Goal: Navigation & Orientation: Find specific page/section

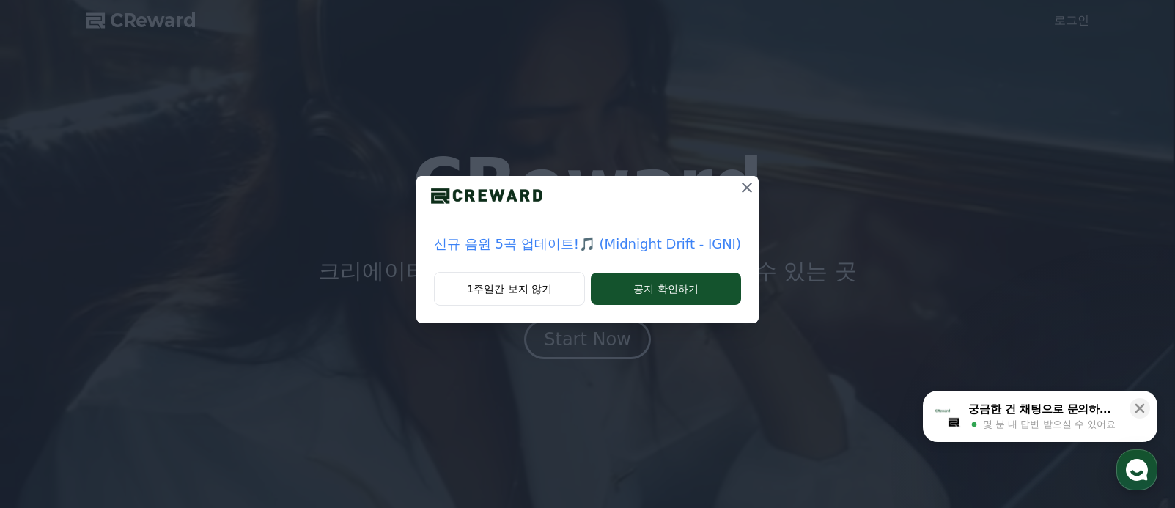
click at [738, 191] on icon at bounding box center [747, 188] width 18 height 18
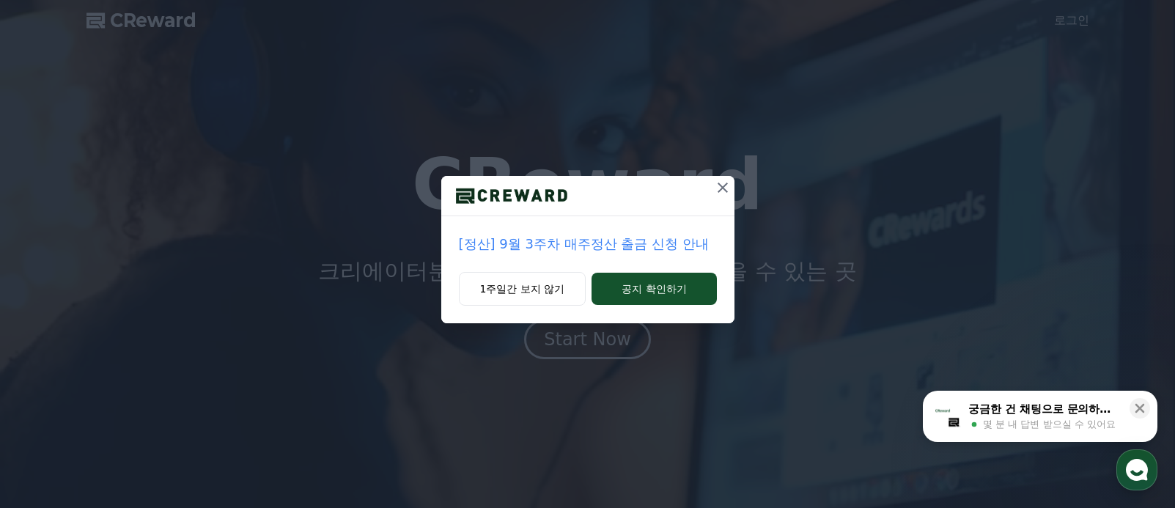
click at [715, 184] on icon at bounding box center [723, 188] width 18 height 18
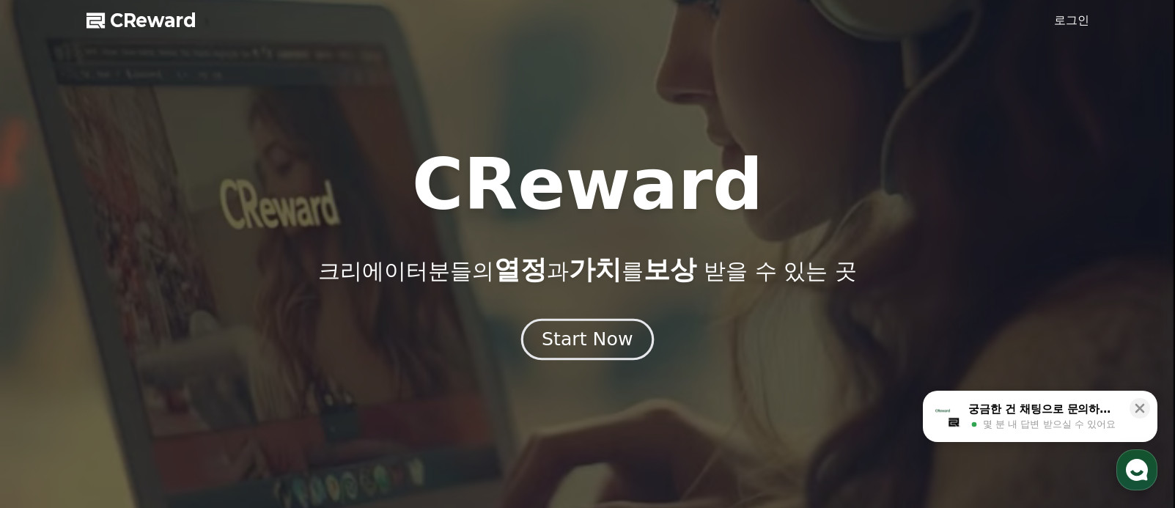
click at [580, 345] on div "Start Now" at bounding box center [587, 339] width 91 height 25
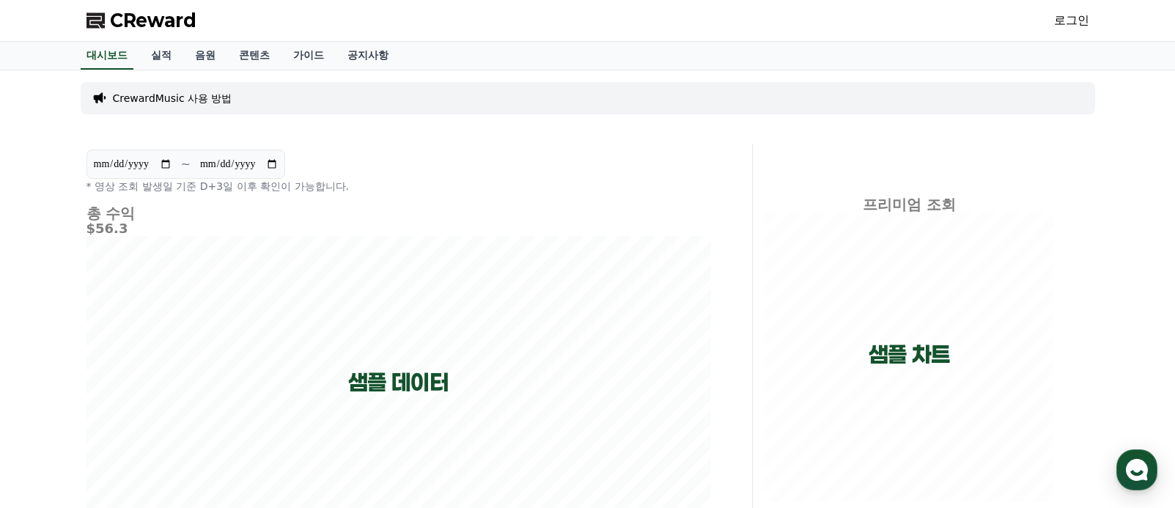
click at [1080, 21] on link "로그인" at bounding box center [1071, 21] width 35 height 18
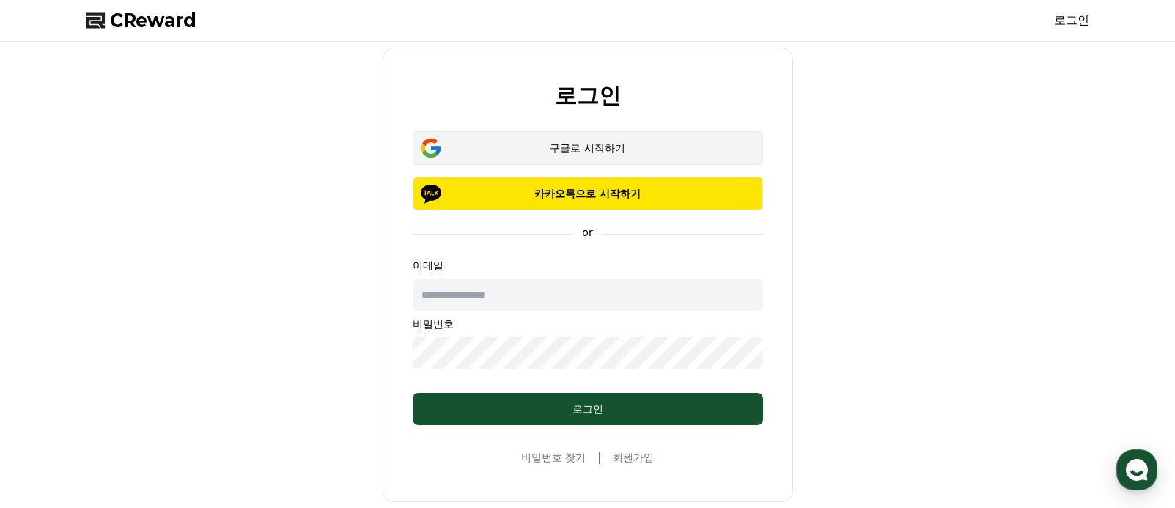
click at [598, 146] on div "구글로 시작하기" at bounding box center [588, 148] width 308 height 15
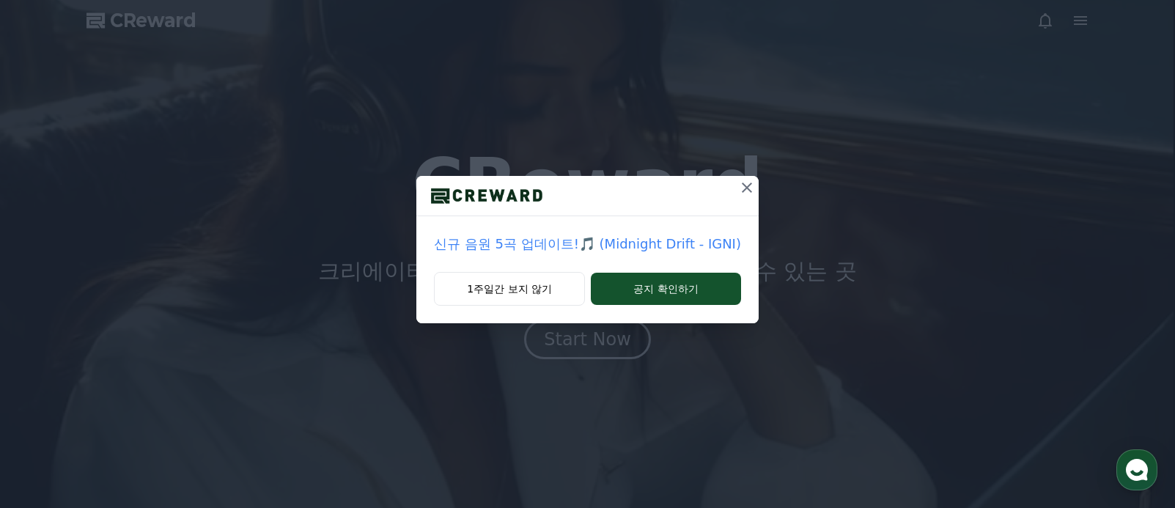
click at [742, 186] on icon at bounding box center [747, 187] width 10 height 10
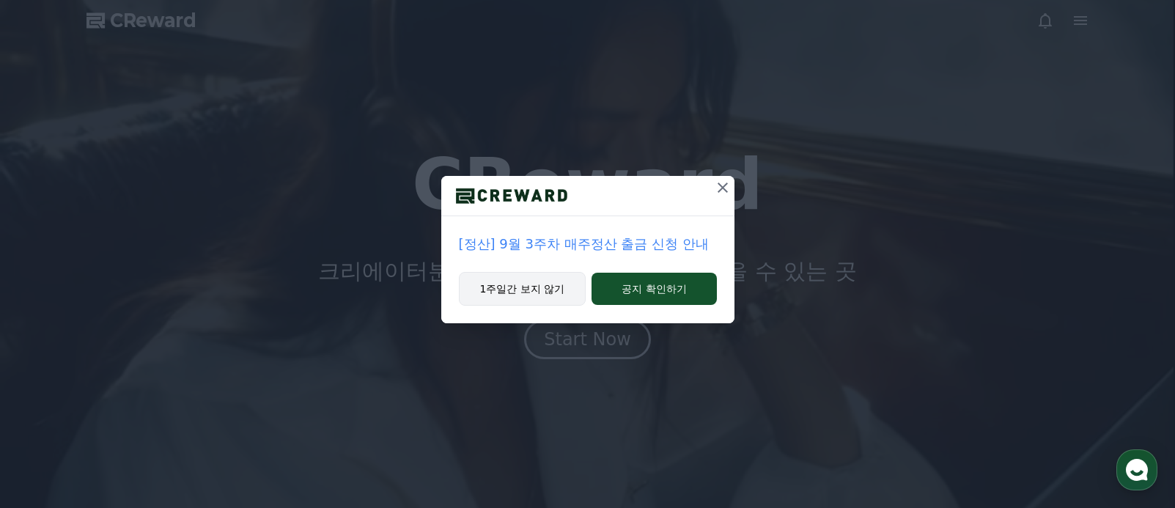
click at [540, 297] on button "1주일간 보지 않기" at bounding box center [523, 289] width 128 height 34
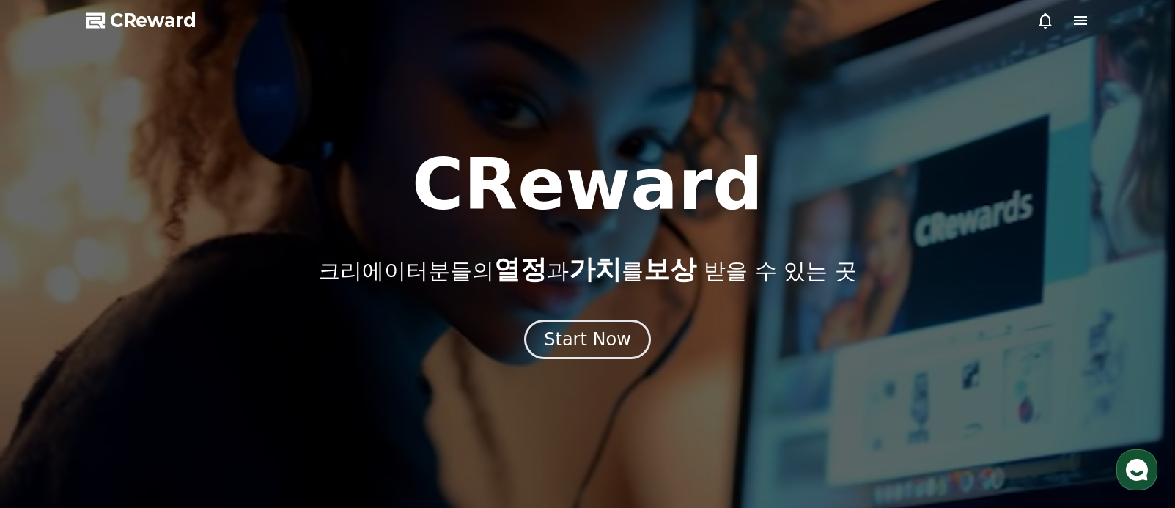
click at [580, 338] on div "Start Now" at bounding box center [587, 339] width 87 height 23
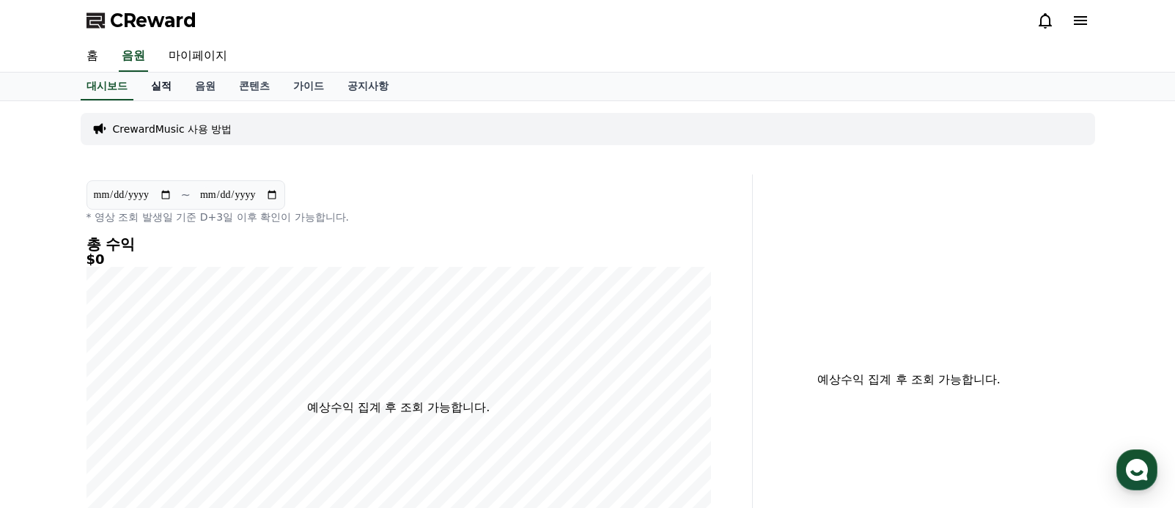
click at [150, 88] on link "실적" at bounding box center [161, 87] width 44 height 28
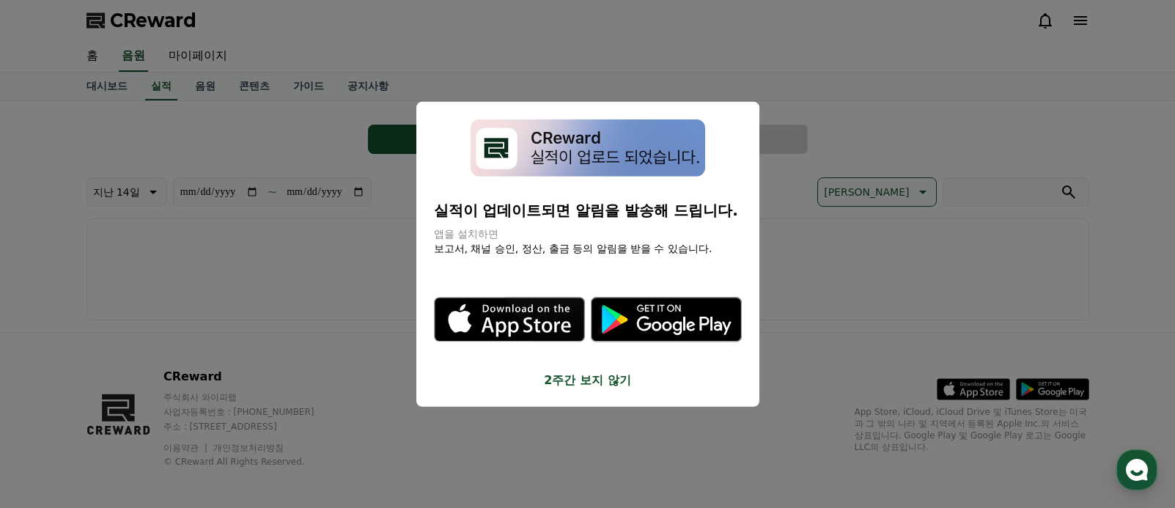
click at [595, 380] on button "2주간 보지 않기" at bounding box center [588, 381] width 308 height 18
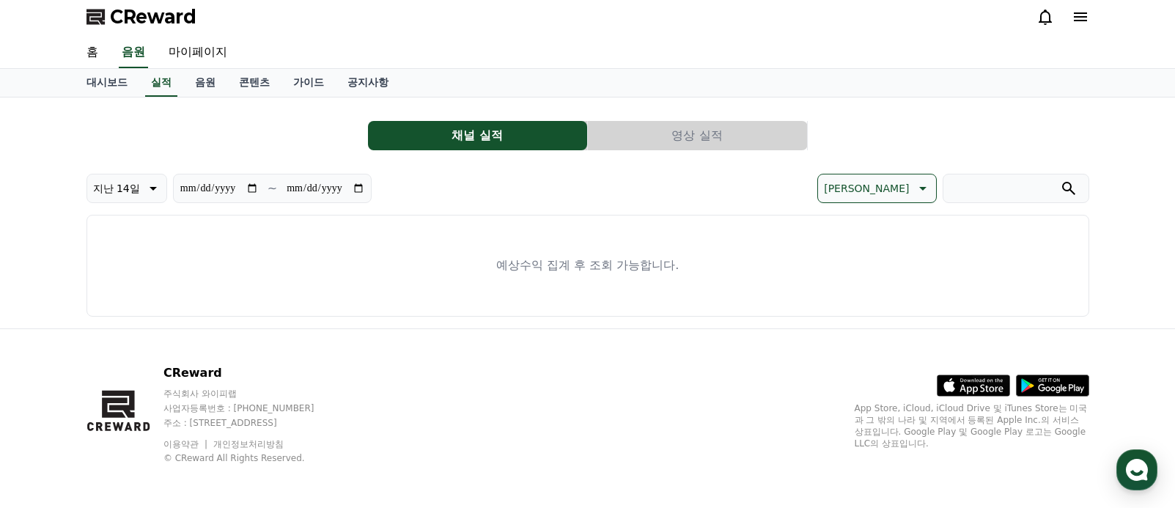
scroll to position [7, 0]
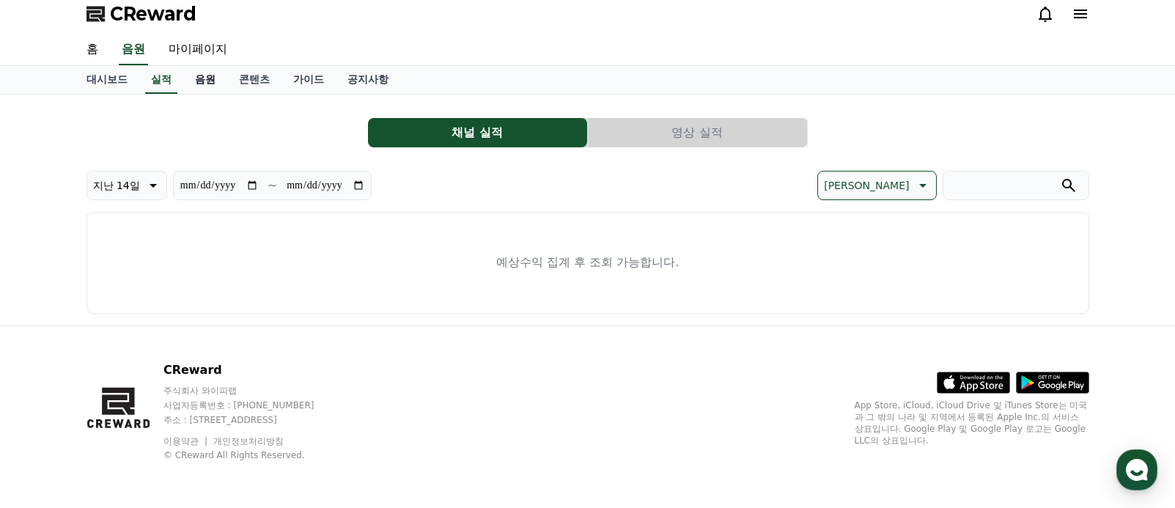
click at [198, 78] on link "음원" at bounding box center [205, 80] width 44 height 28
